Goal: Transaction & Acquisition: Purchase product/service

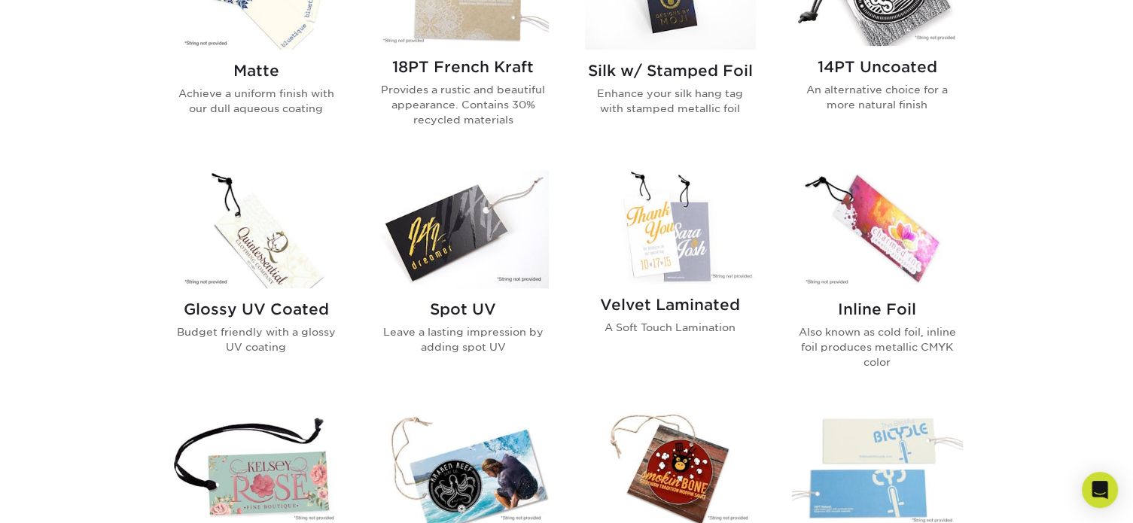
scroll to position [828, 0]
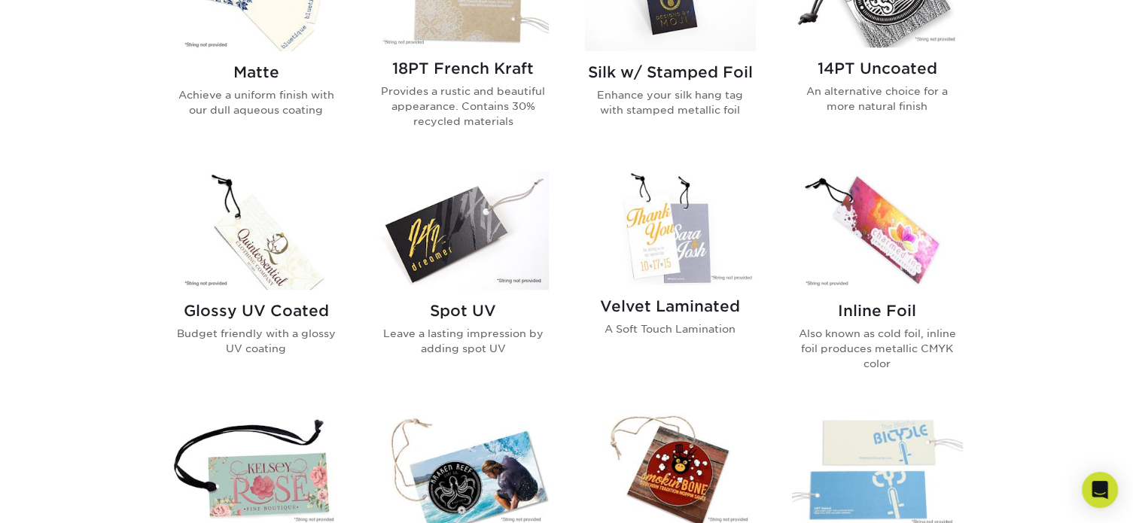
click at [455, 236] on img at bounding box center [463, 231] width 171 height 118
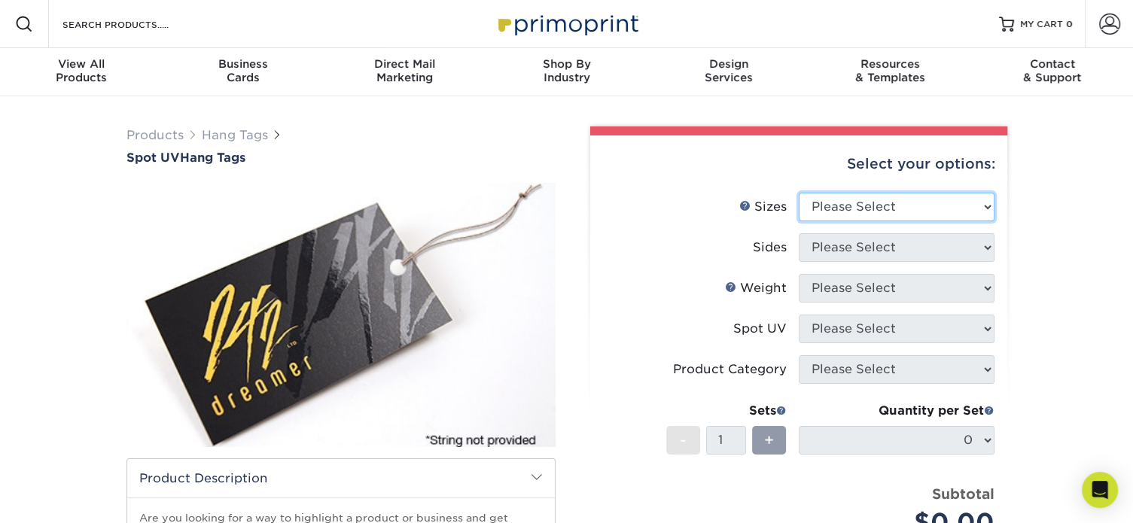
click at [915, 214] on select "Please Select 1.5" x 3.5" 1.75" x 3.5" 2" x 2" 2" x 3.5" 2" x 4" 2" x 6" 2.5" x…" at bounding box center [897, 207] width 196 height 29
click at [970, 204] on select "Please Select 1.5" x 3.5" 1.75" x 3.5" 2" x 2" 2" x 3.5" 2" x 4" 2" x 6" 2.5" x…" at bounding box center [897, 207] width 196 height 29
select select "2.00x3.50"
click at [799, 193] on select "Please Select 1.5" x 3.5" 1.75" x 3.5" 2" x 2" 2" x 3.5" 2" x 4" 2" x 6" 2.5" x…" at bounding box center [897, 207] width 196 height 29
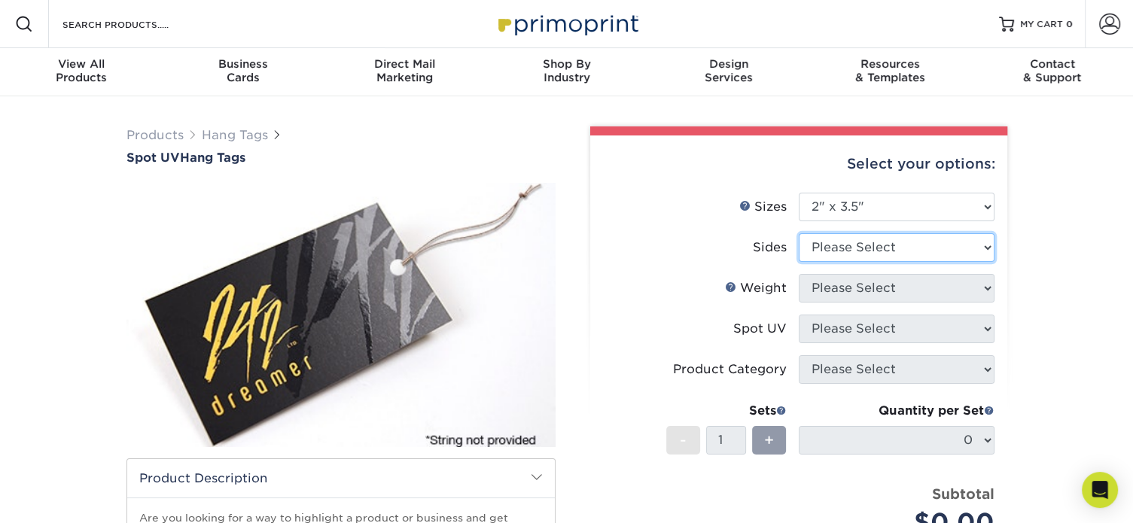
click at [910, 253] on select "Please Select Print Both Sides Print Front Only" at bounding box center [897, 247] width 196 height 29
select select "13abbda7-1d64-4f25-8bb2-c179b224825d"
click at [799, 233] on select "Please Select Print Both Sides Print Front Only" at bounding box center [897, 247] width 196 height 29
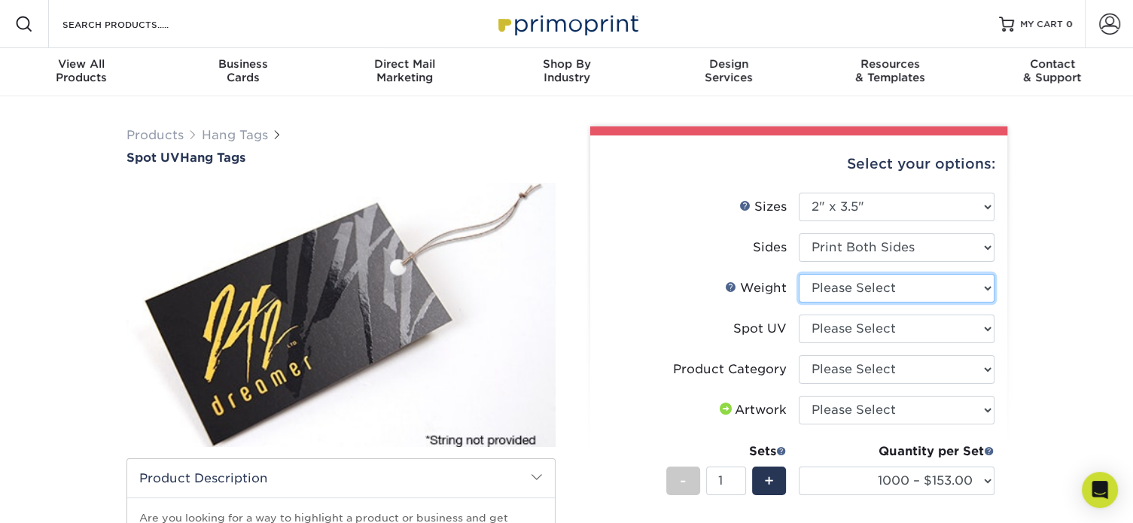
click at [921, 291] on select "Please Select 16PT" at bounding box center [897, 288] width 196 height 29
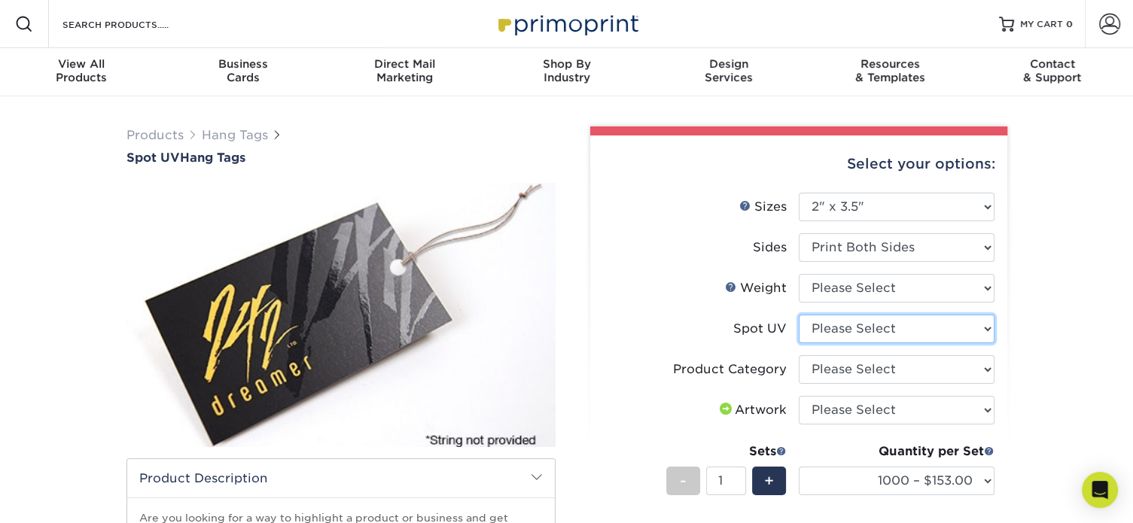
click at [922, 322] on select "Please Select Front Only" at bounding box center [897, 329] width 196 height 29
click at [925, 361] on select "Please Select Hang Tags" at bounding box center [897, 369] width 196 height 29
select select "428aa75b-4ae7-4398-9e0a-74f4b33909ed"
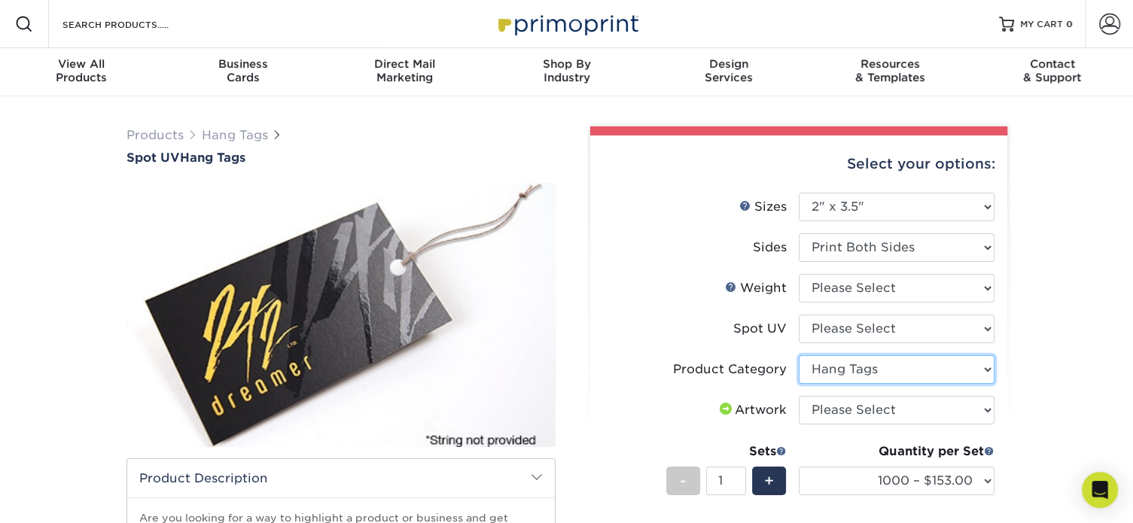
click at [799, 355] on select "Please Select Hang Tags" at bounding box center [897, 369] width 196 height 29
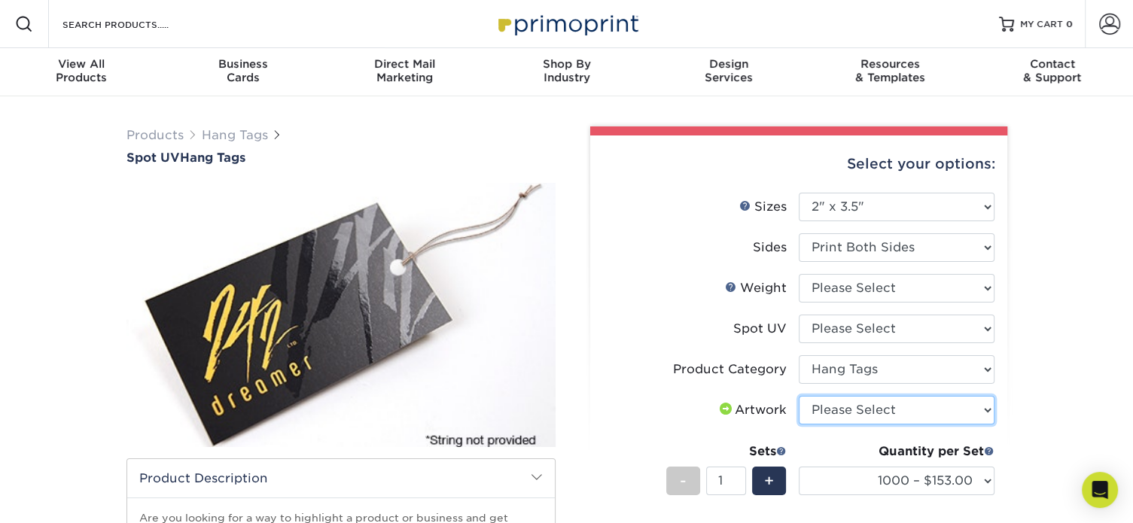
click at [858, 414] on select "Please Select I will upload files I need a design - $75" at bounding box center [897, 410] width 196 height 29
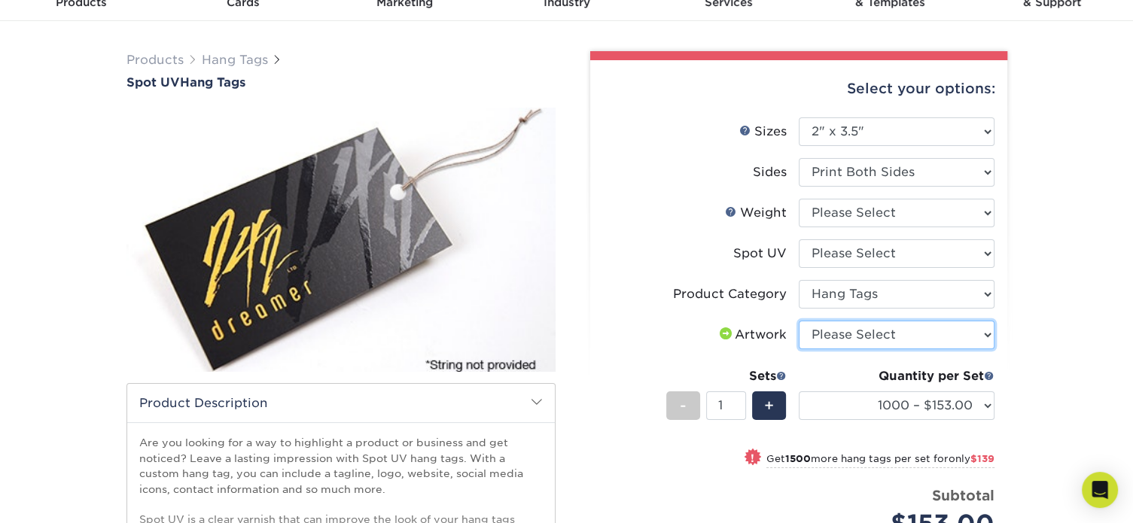
click at [861, 325] on select "Please Select I will upload files I need a design - $75" at bounding box center [897, 335] width 196 height 29
